Goal: Transaction & Acquisition: Subscribe to service/newsletter

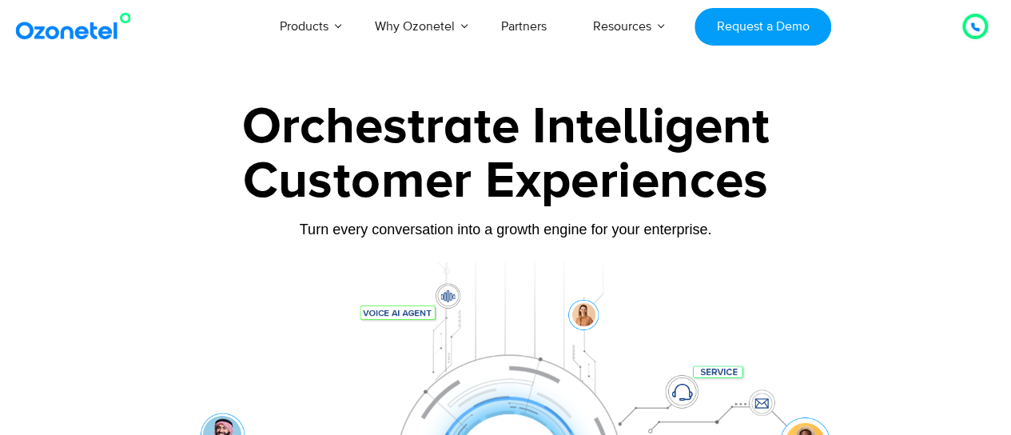
click at [950, 30] on div "Products AI & CX Voice AI Agents Agent Assist Voice of Customer Quality Audits …" at bounding box center [588, 26] width 822 height 53
click at [974, 32] on div at bounding box center [975, 26] width 10 height 19
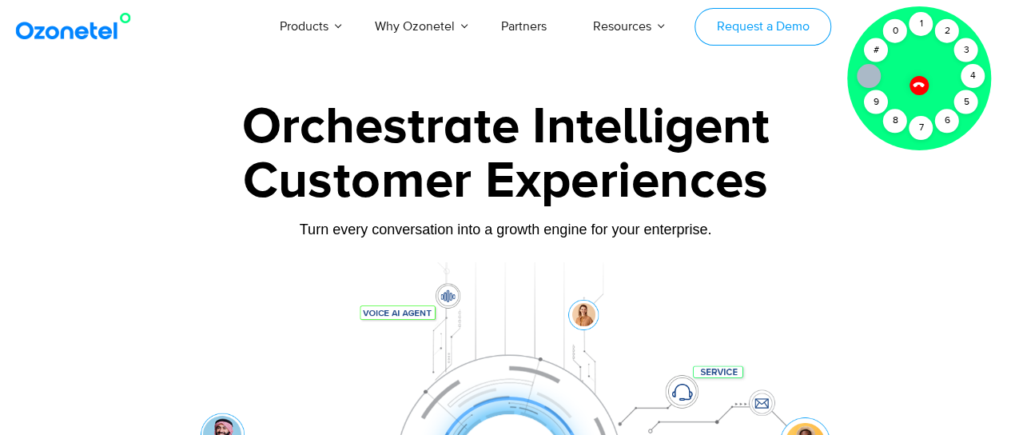
click at [736, 26] on link "Request a Demo" at bounding box center [763, 27] width 137 height 38
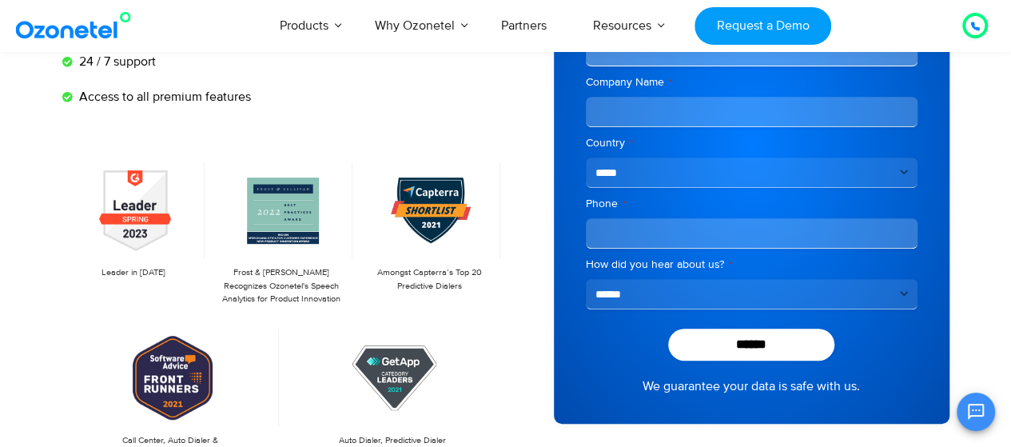
click at [651, 304] on select "**********" at bounding box center [752, 294] width 332 height 30
click at [379, 125] on div "Experience the most flexible contact center solution Your trial account include…" at bounding box center [284, 146] width 444 height 627
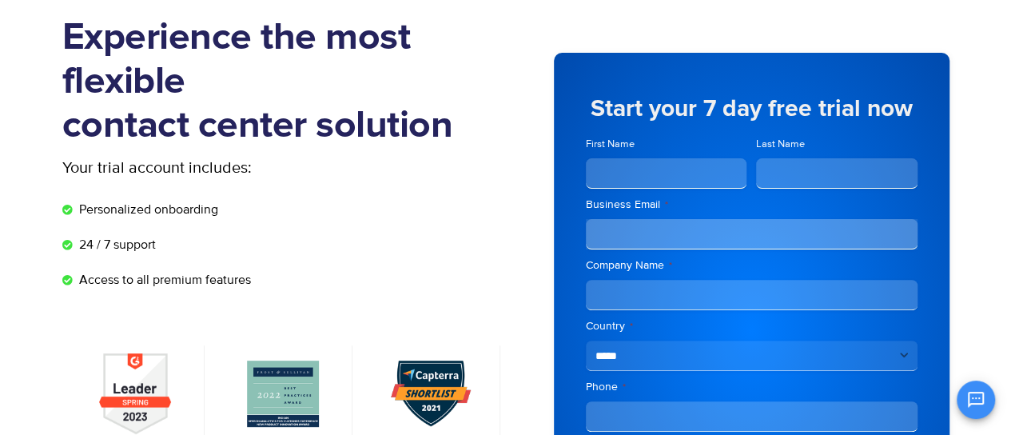
scroll to position [106, 0]
